Goal: Information Seeking & Learning: Learn about a topic

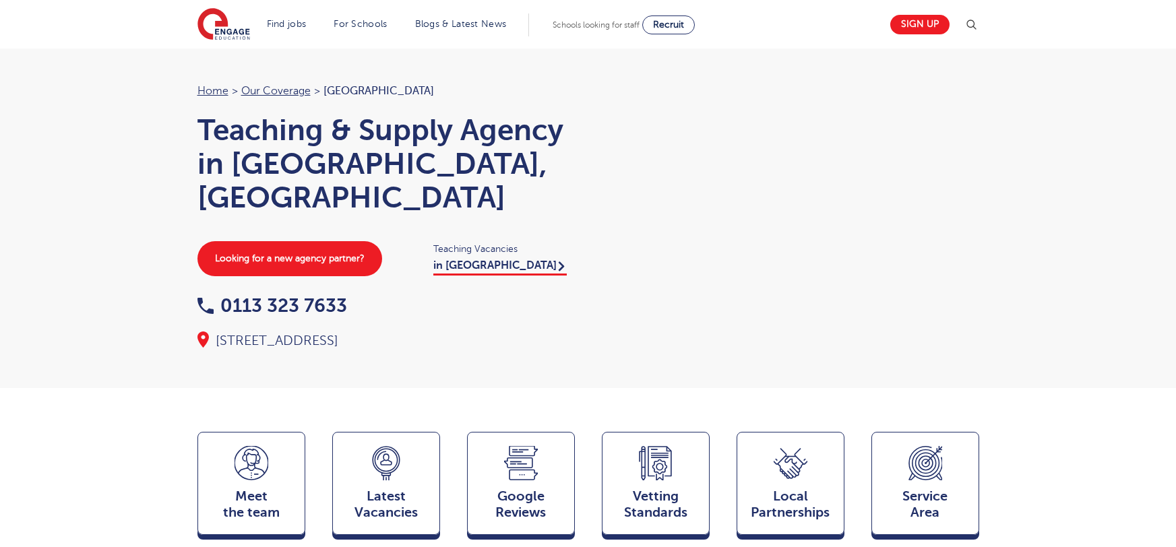
scroll to position [1478, 0]
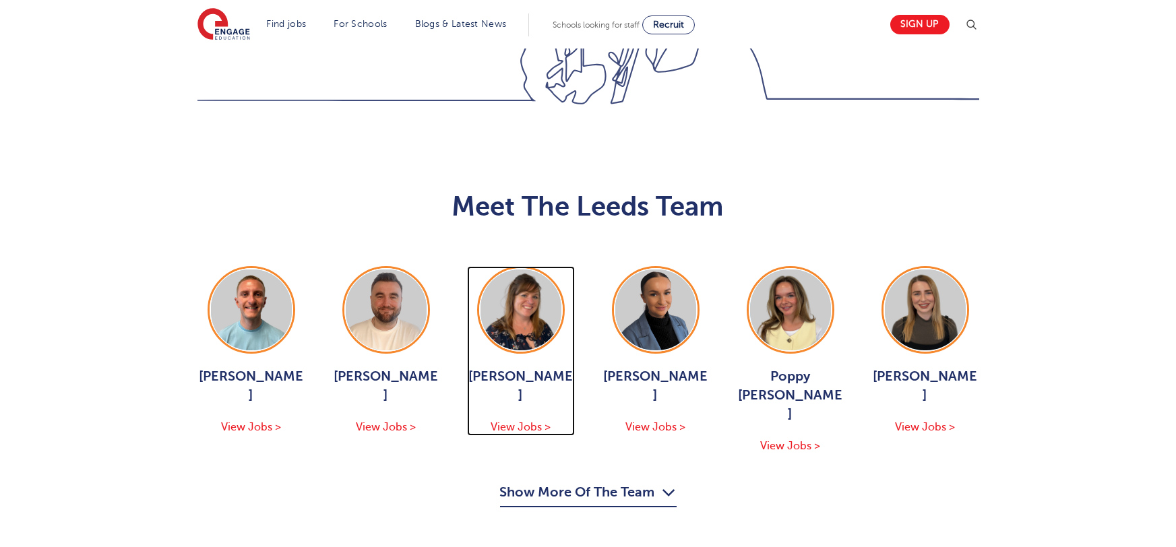
click at [515, 421] on span "View Jobs >" at bounding box center [521, 427] width 60 height 12
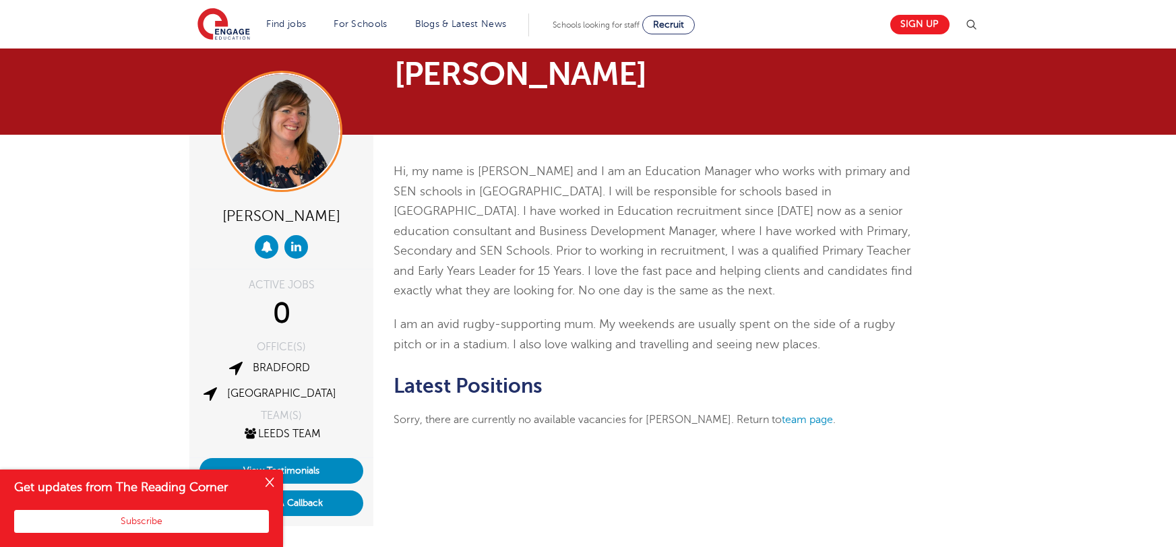
scroll to position [8, 0]
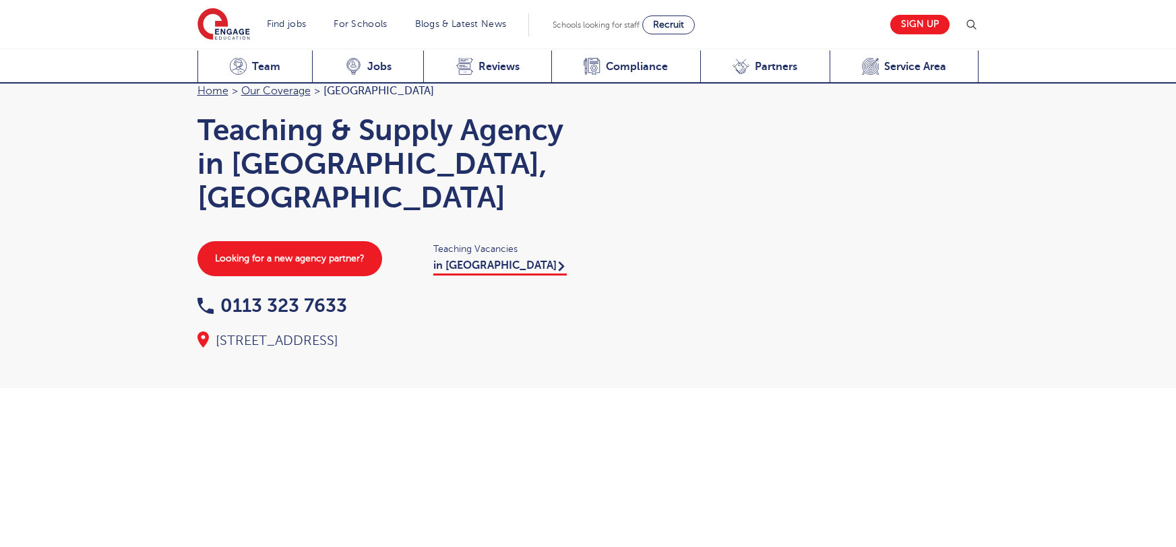
scroll to position [1478, 0]
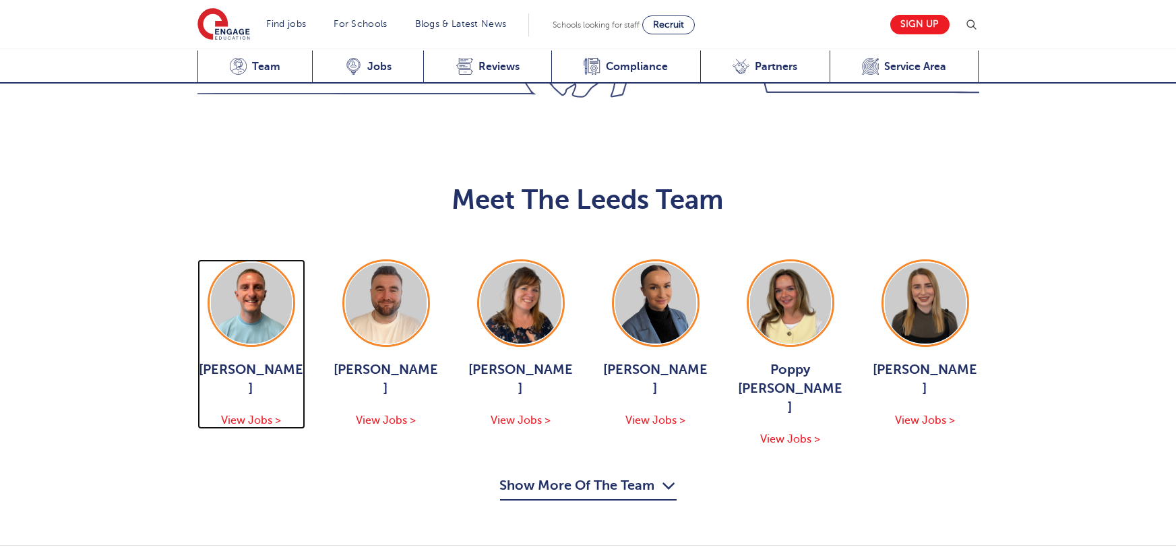
click at [259, 415] on span "View Jobs >" at bounding box center [251, 421] width 60 height 12
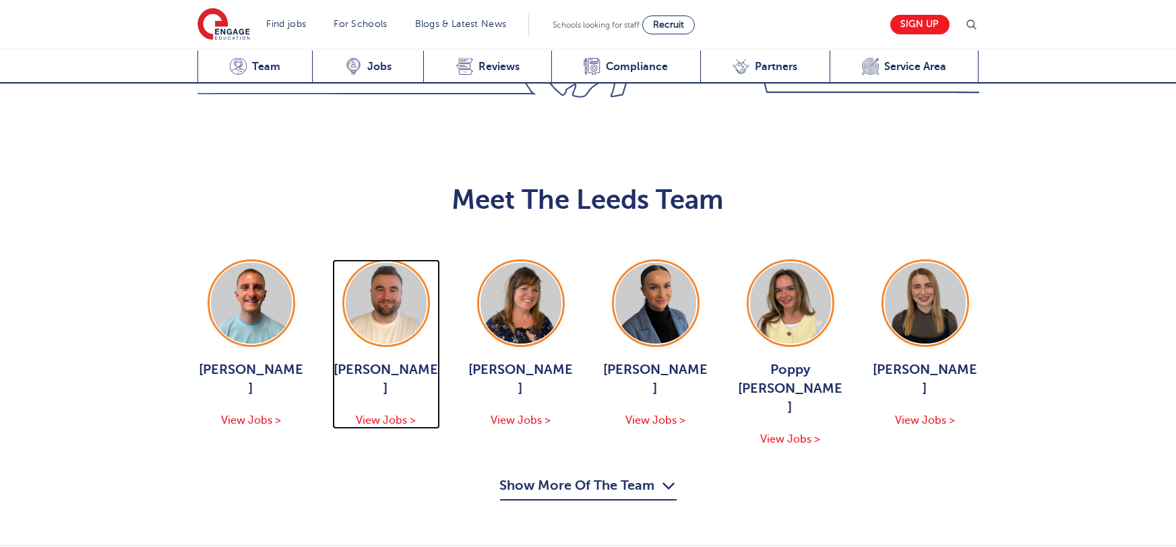
click at [403, 415] on span "View Jobs >" at bounding box center [386, 421] width 60 height 12
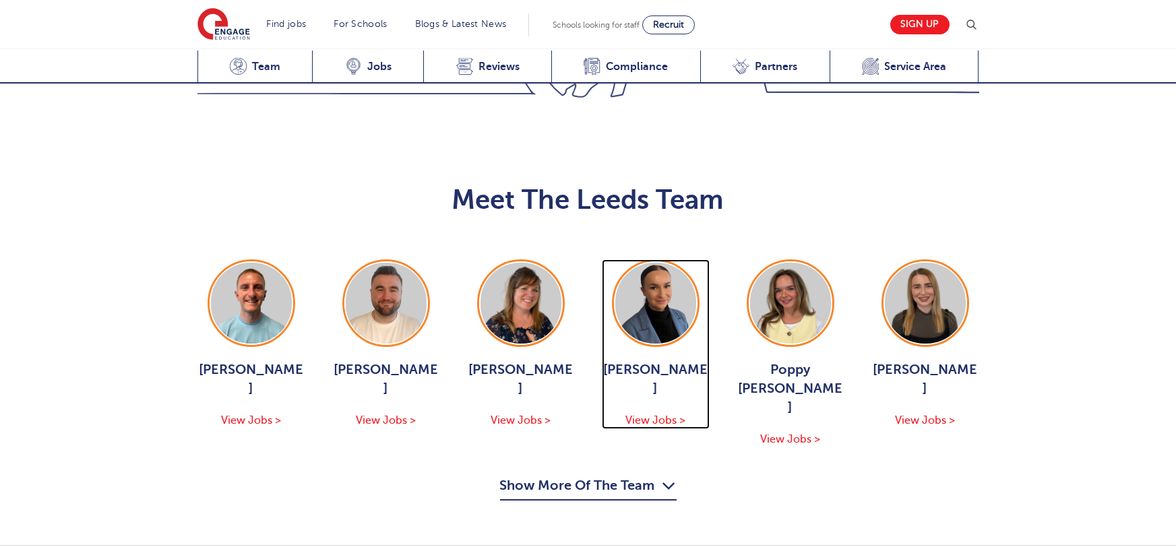
click at [646, 361] on div "Holly Johnson View Jobs >" at bounding box center [656, 395] width 108 height 69
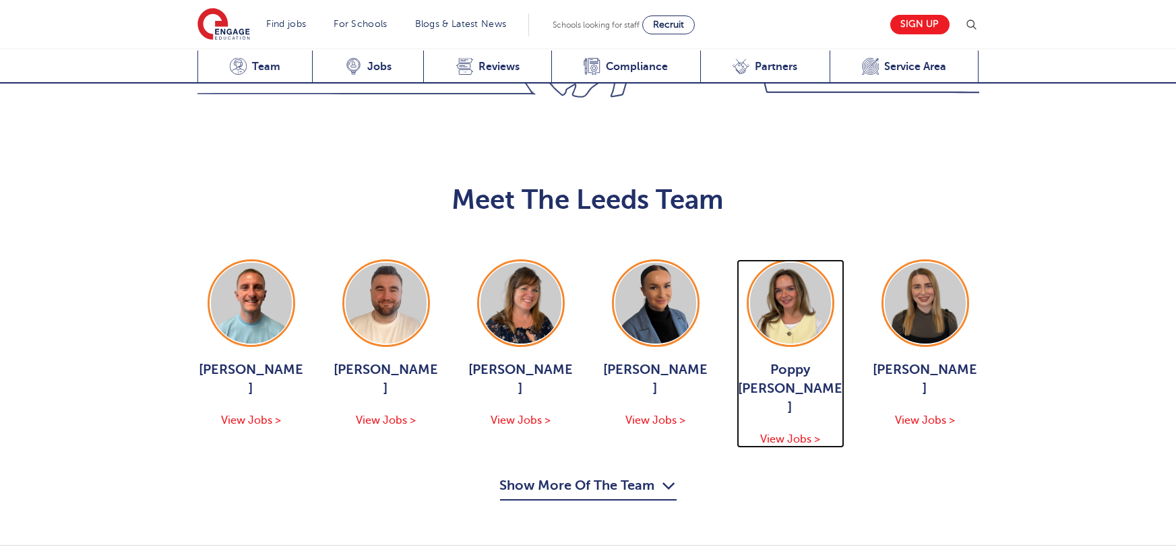
click at [779, 433] on span "View Jobs >" at bounding box center [790, 439] width 60 height 12
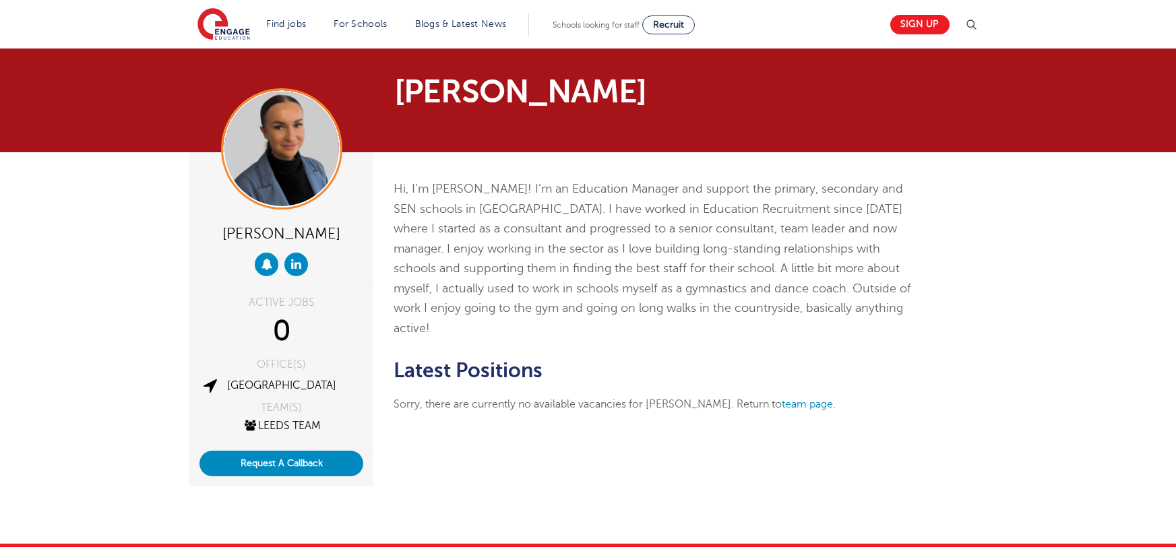
click at [650, 289] on p "Hi, I’m [PERSON_NAME]! I’m an Education Manager and support the primary, second…" at bounding box center [656, 259] width 525 height 160
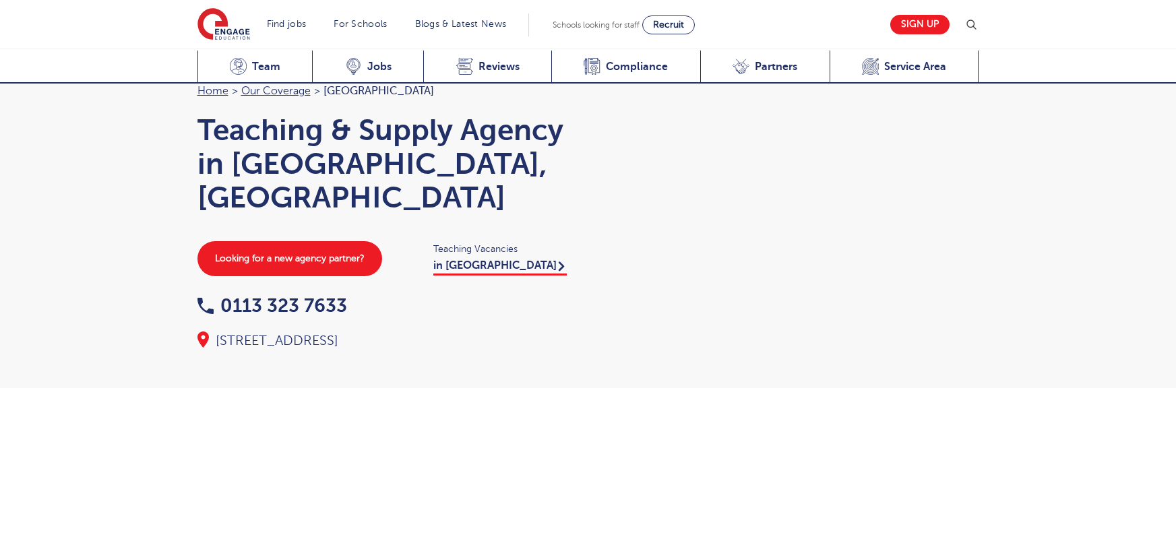
scroll to position [1478, 0]
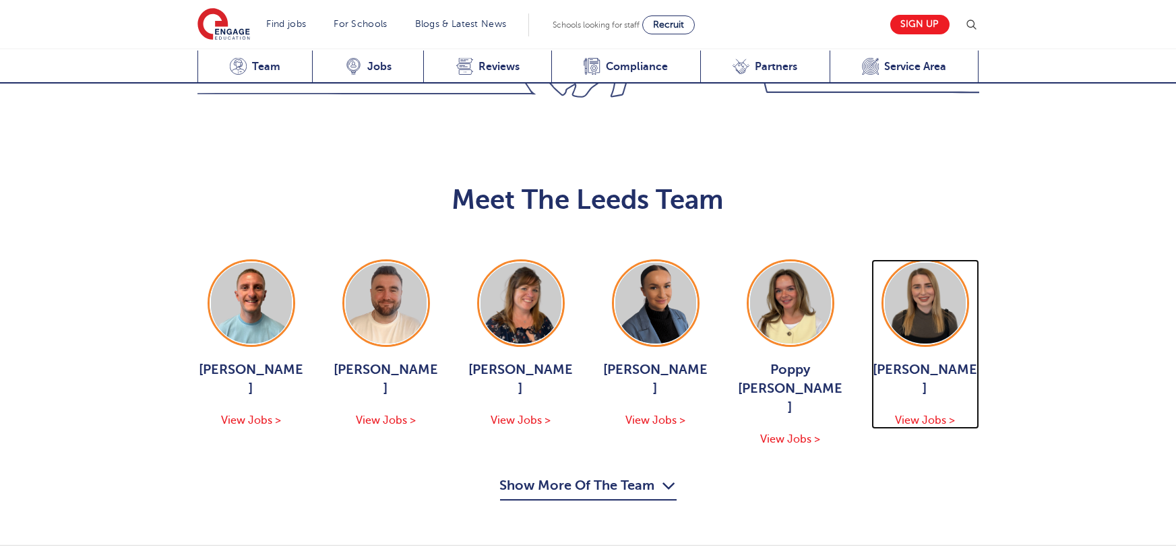
click at [932, 415] on span "View Jobs >" at bounding box center [925, 421] width 60 height 12
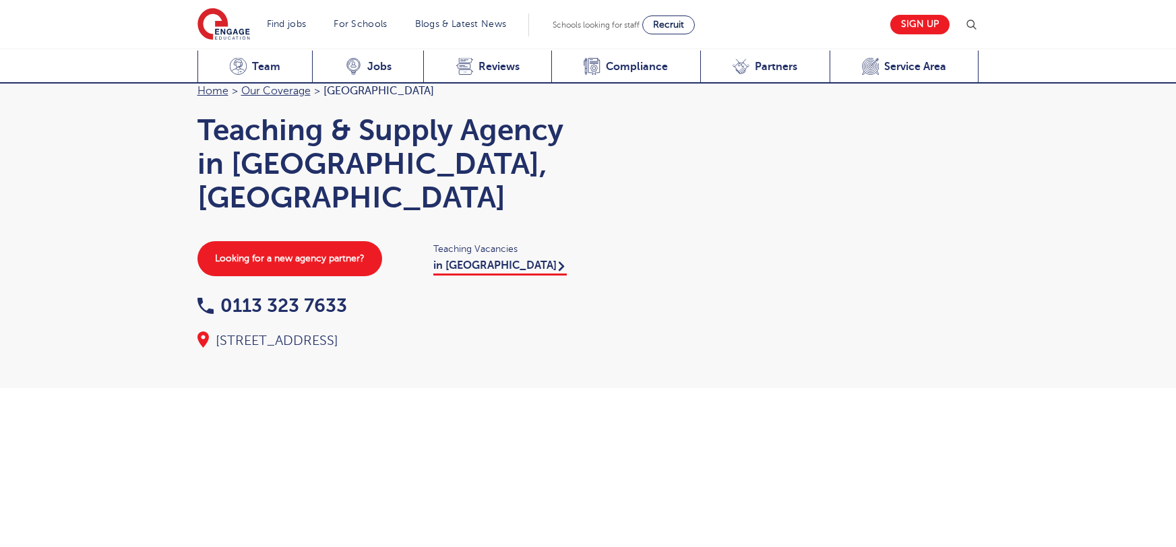
scroll to position [1478, 0]
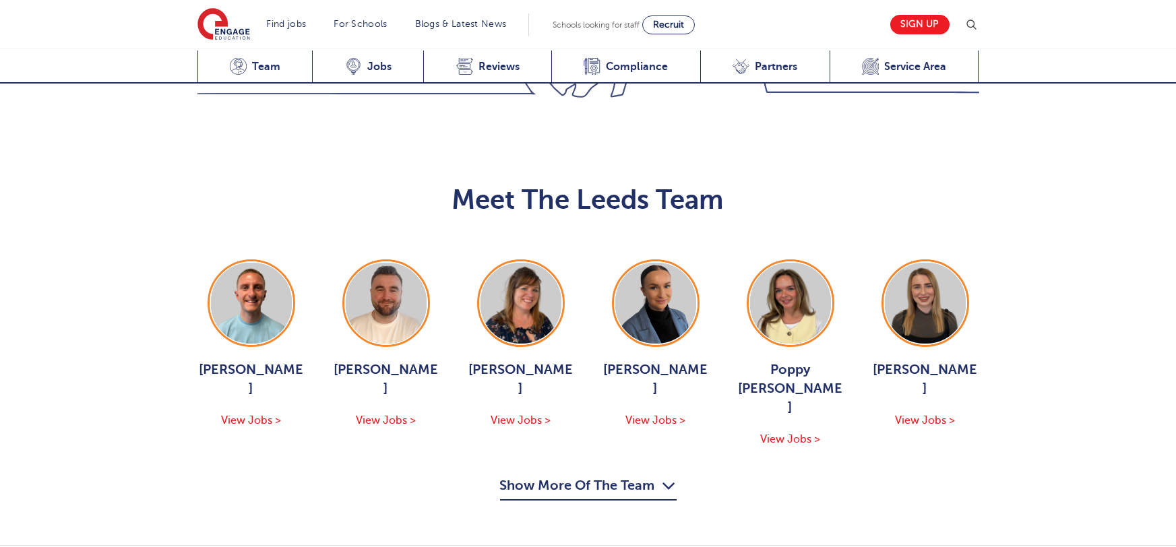
click at [559, 475] on button "Show More Of The Team" at bounding box center [588, 488] width 177 height 26
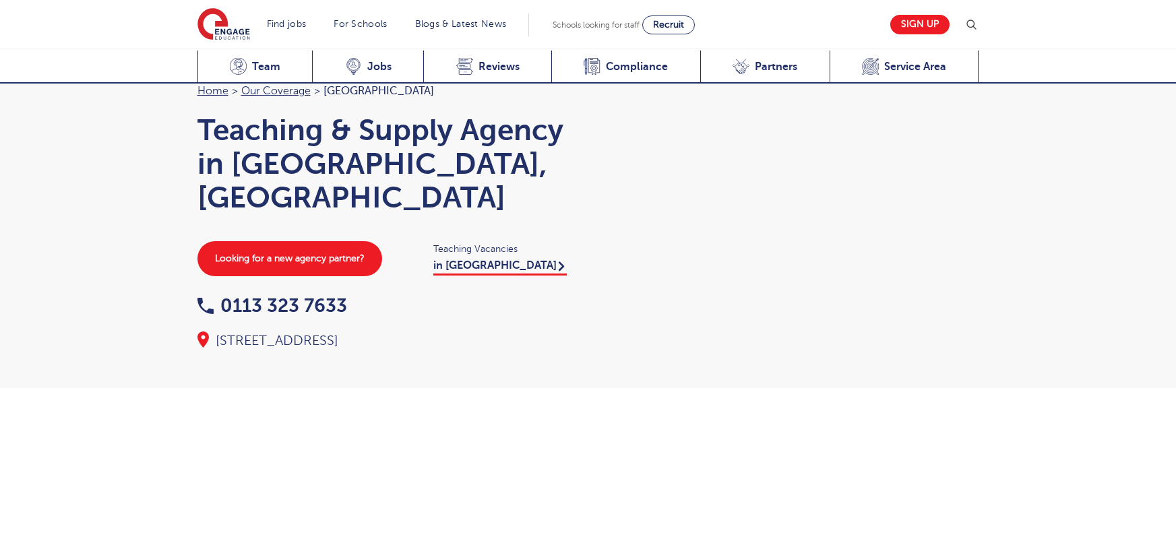
scroll to position [1478, 0]
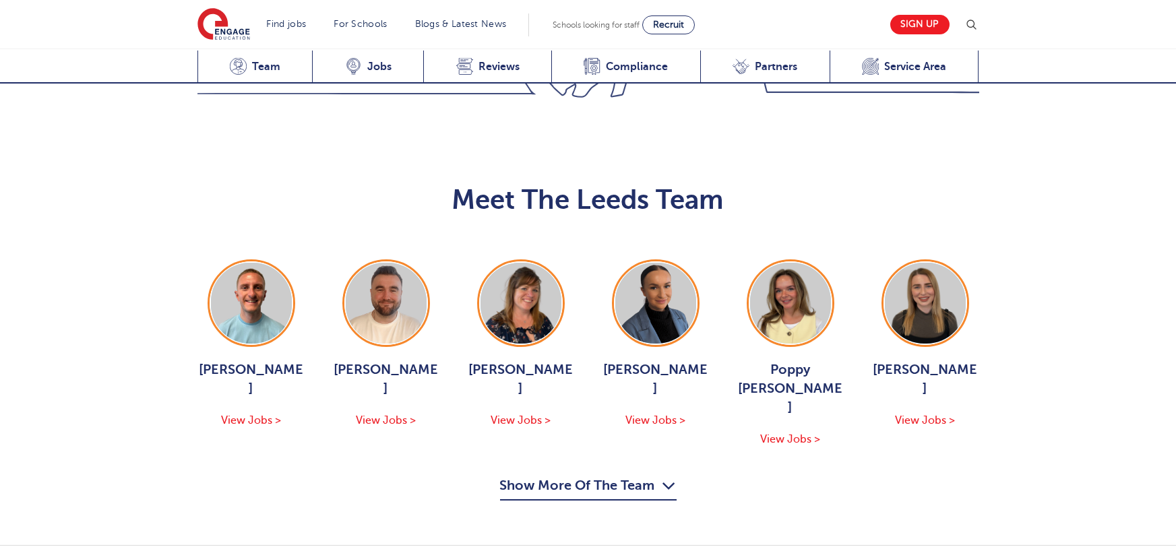
click at [570, 475] on button "Show More Of The Team" at bounding box center [588, 488] width 177 height 26
